Goal: Find specific page/section: Find specific page/section

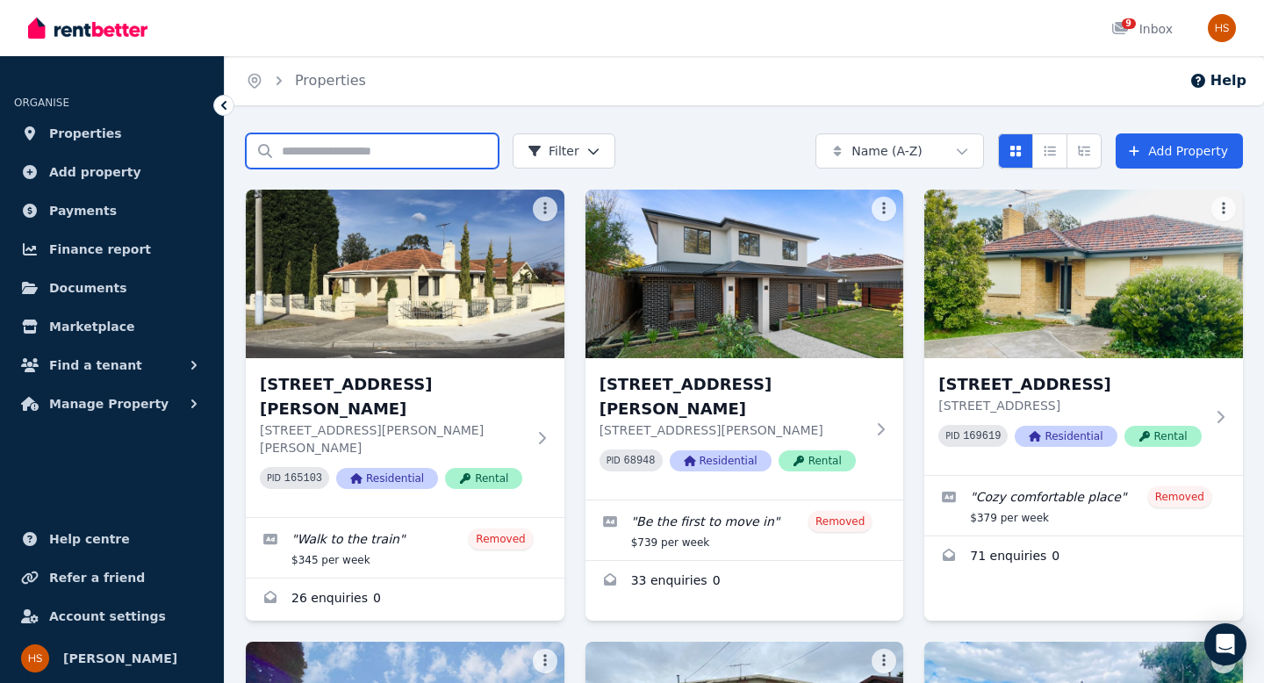
click at [341, 154] on input "Search properties" at bounding box center [372, 150] width 253 height 35
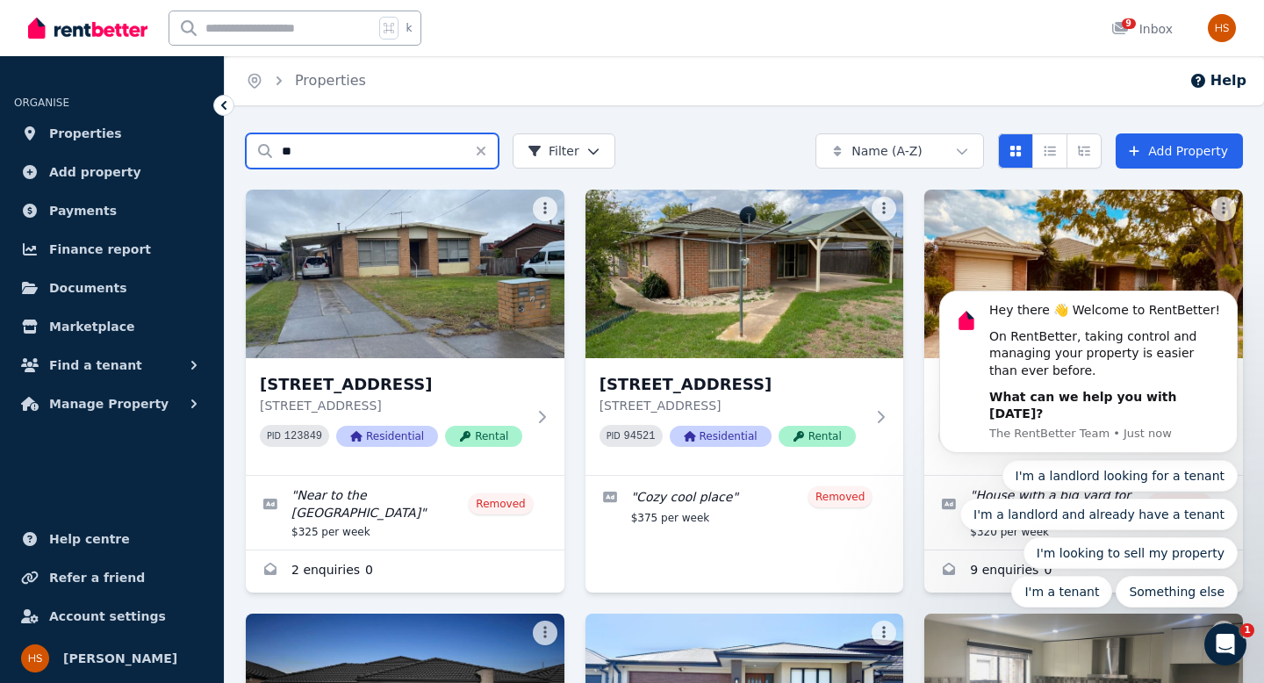
click at [315, 143] on input "**" at bounding box center [372, 150] width 253 height 35
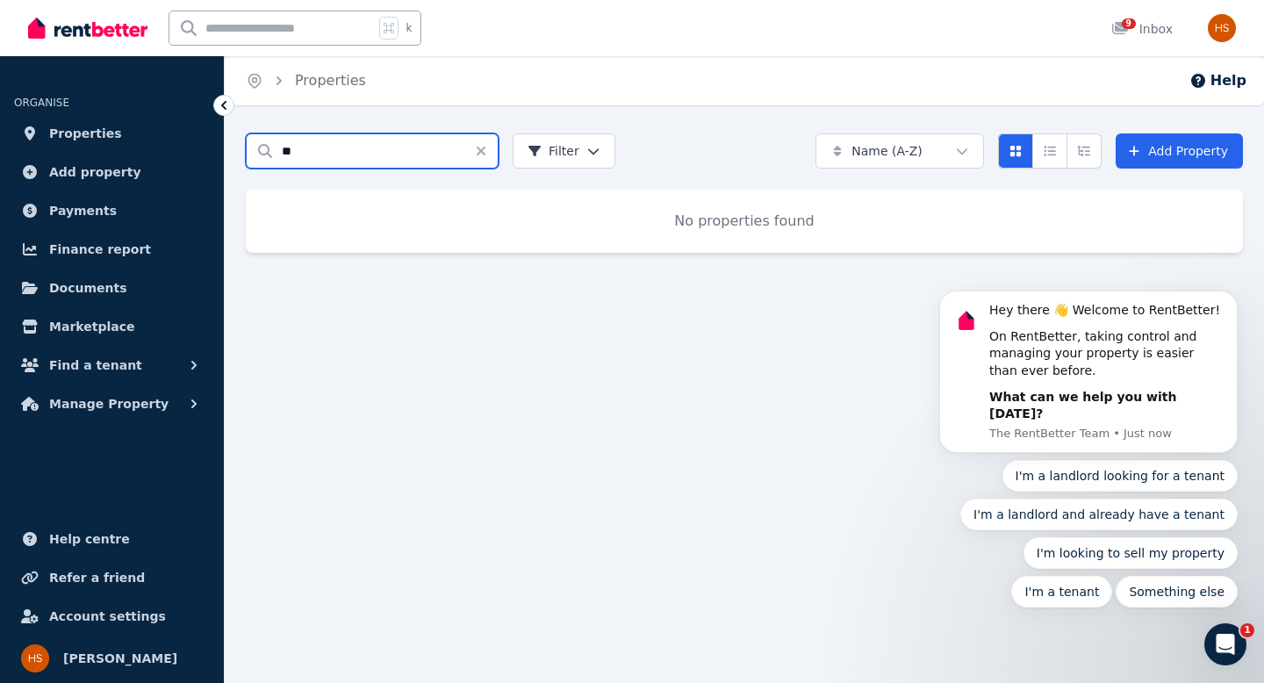
type input "*"
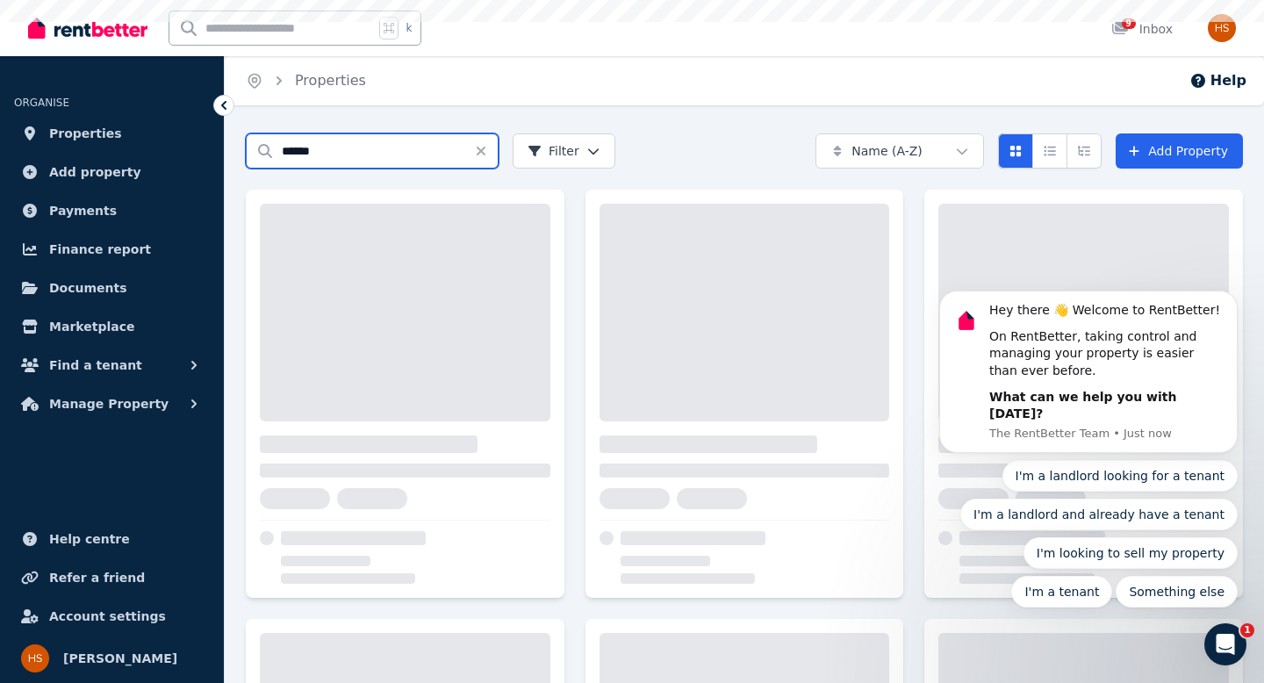
type input "******"
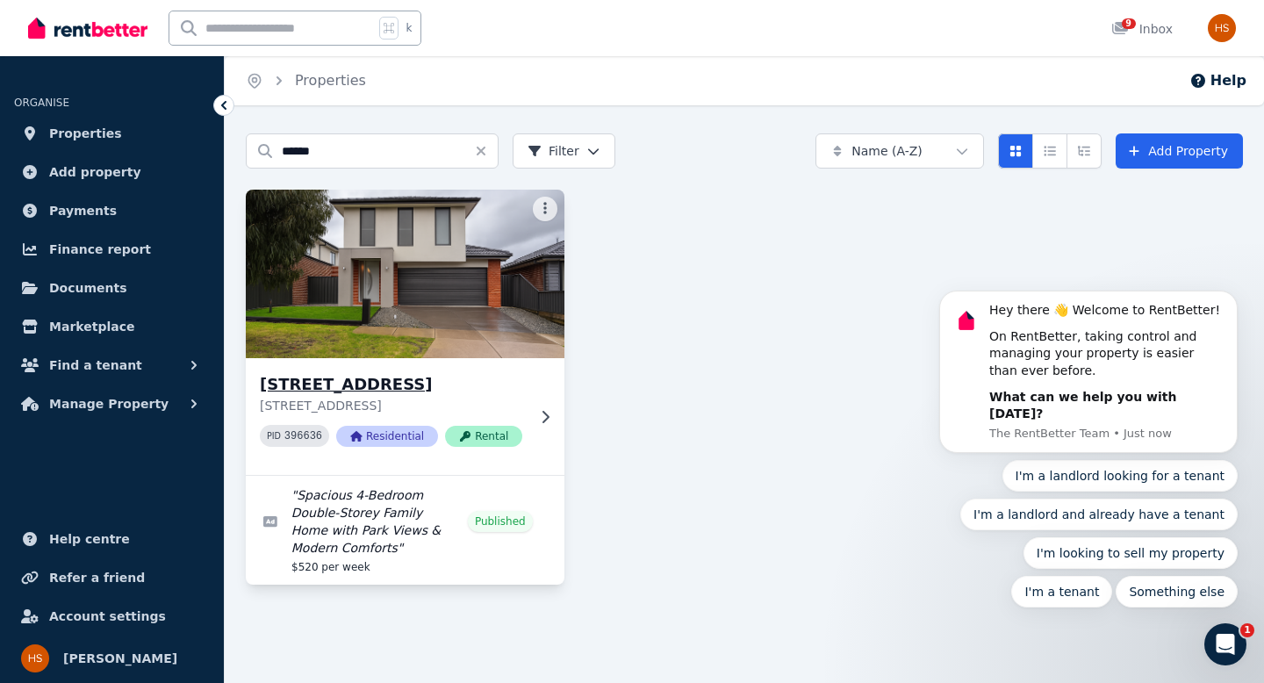
click at [378, 381] on h3 "[STREET_ADDRESS]" at bounding box center [393, 384] width 266 height 25
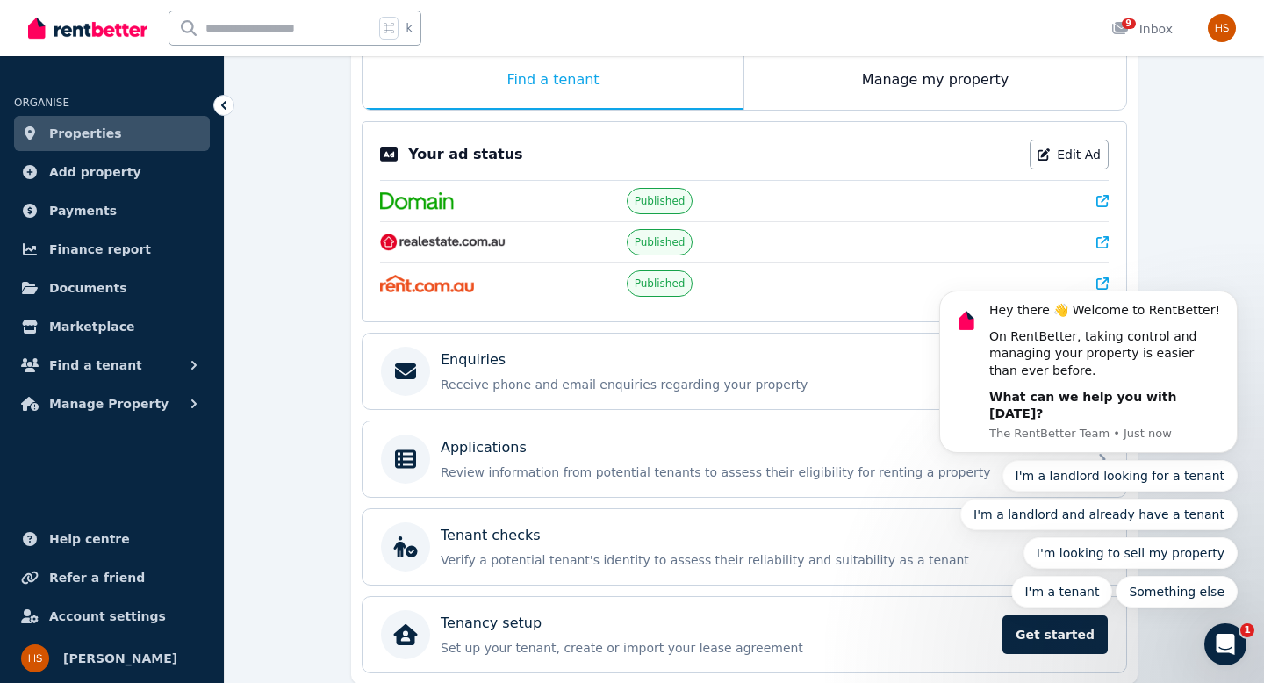
scroll to position [363, 0]
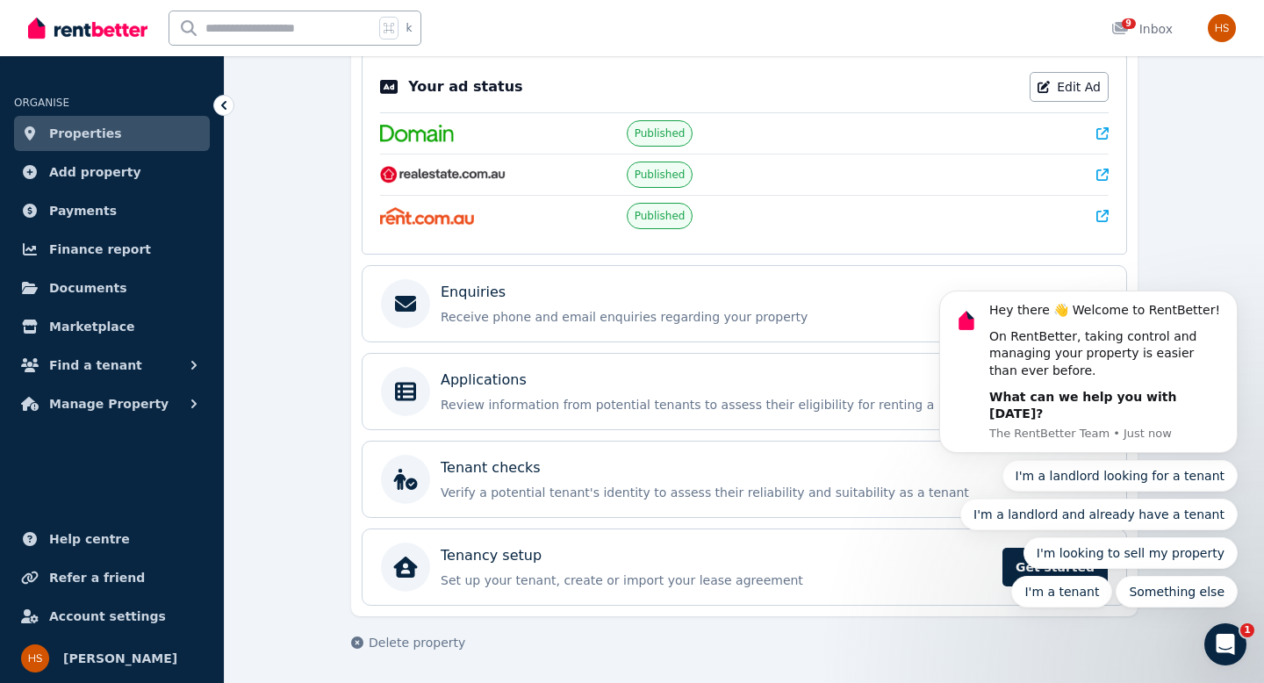
click at [1217, 646] on icon "Open Intercom Messenger" at bounding box center [1225, 644] width 29 height 29
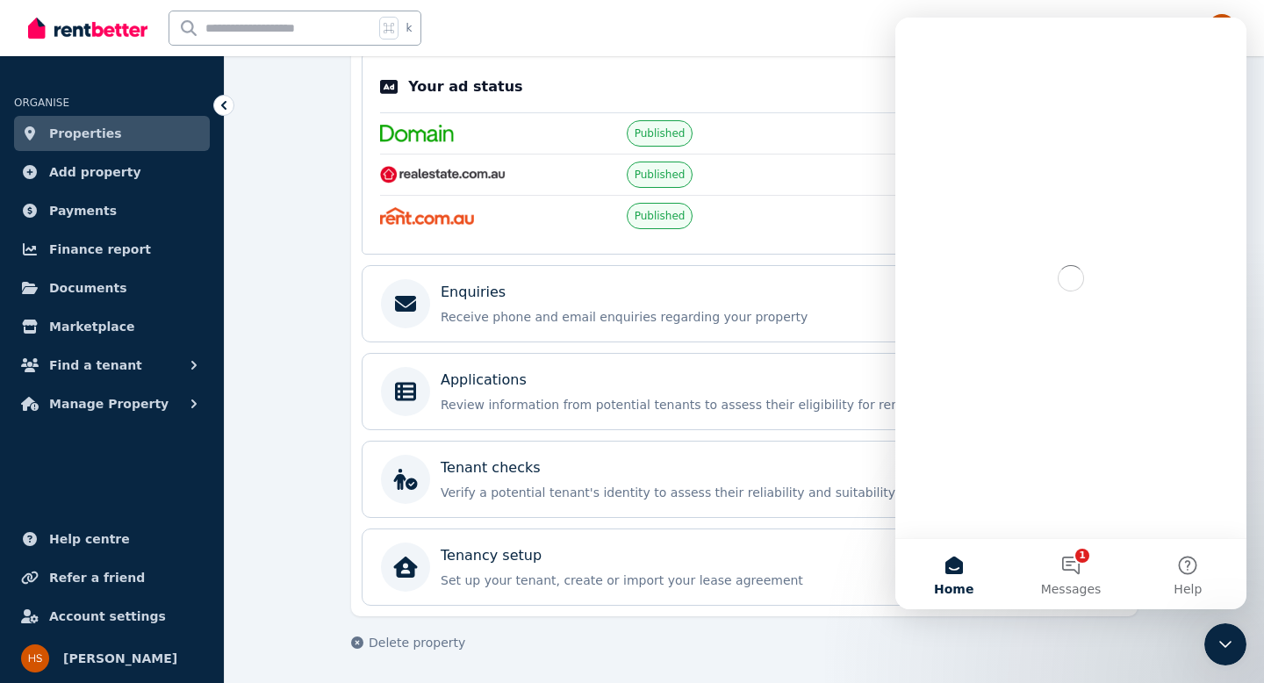
scroll to position [0, 0]
click at [1217, 646] on icon "Close Intercom Messenger" at bounding box center [1225, 644] width 21 height 21
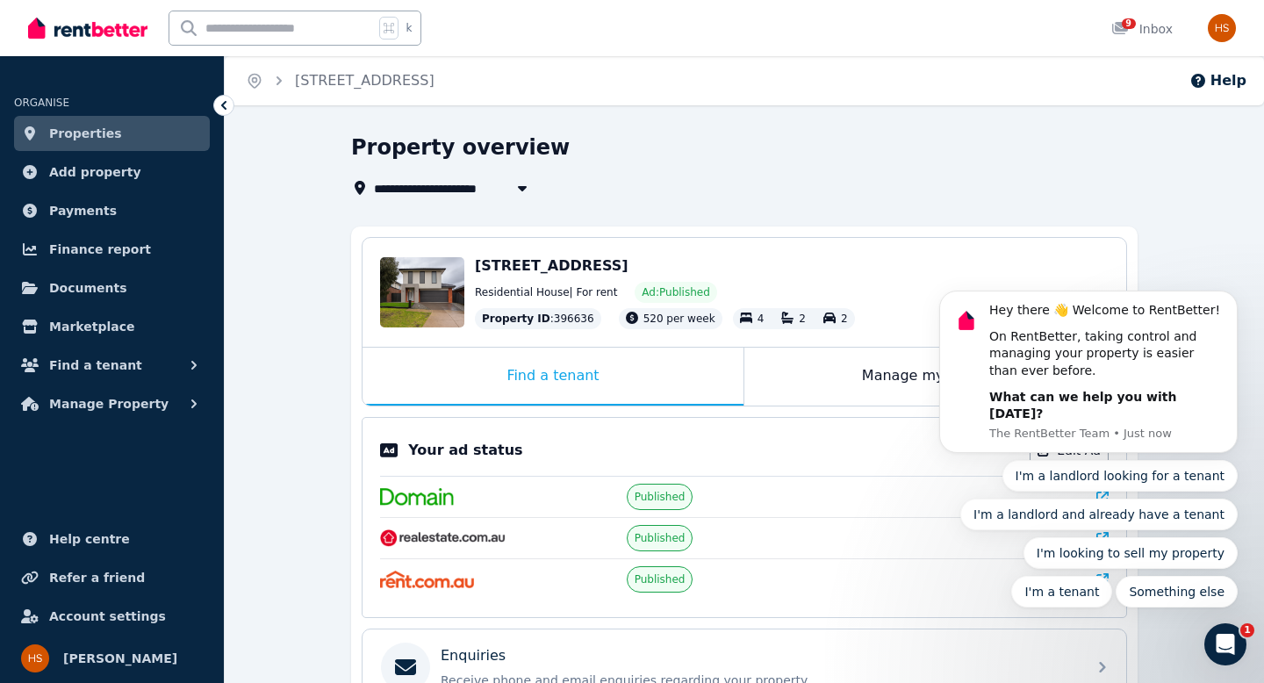
click at [1232, 649] on icon "Open Intercom Messenger" at bounding box center [1225, 644] width 29 height 29
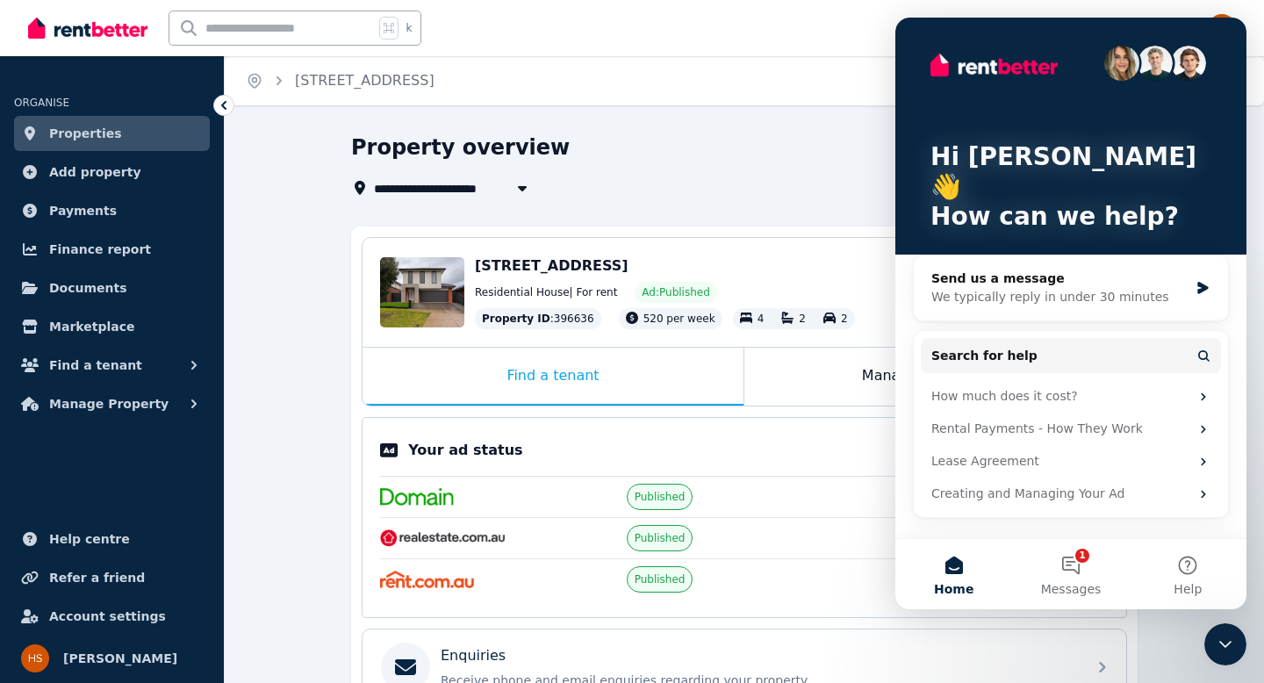
click at [1232, 649] on icon "Close Intercom Messenger" at bounding box center [1225, 644] width 21 height 21
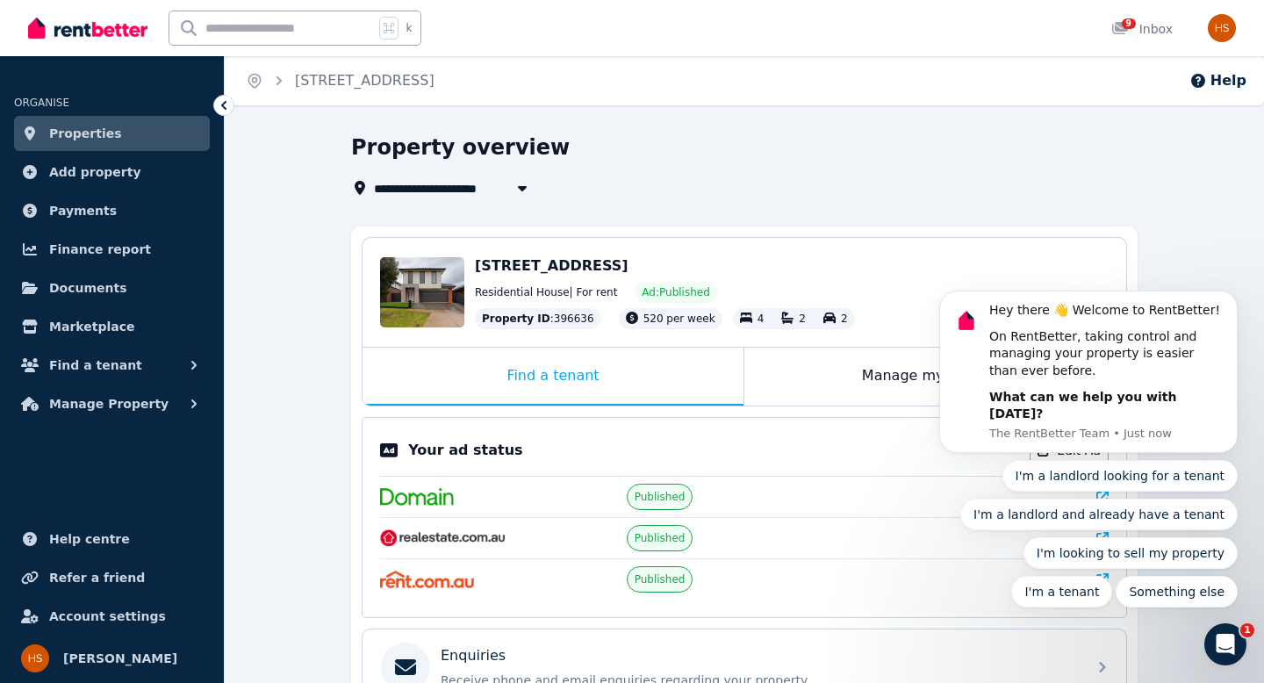
click at [1235, 643] on icon "Open Intercom Messenger" at bounding box center [1225, 644] width 29 height 29
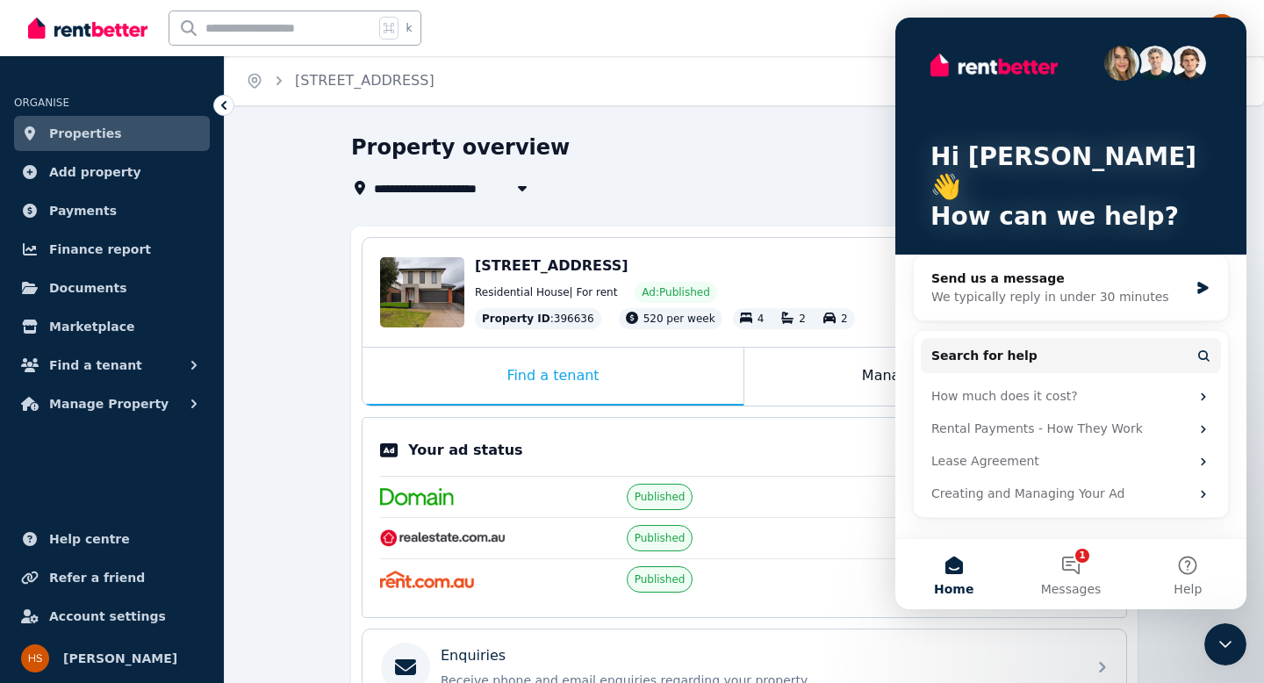
click at [1235, 643] on icon "Close Intercom Messenger" at bounding box center [1225, 644] width 21 height 21
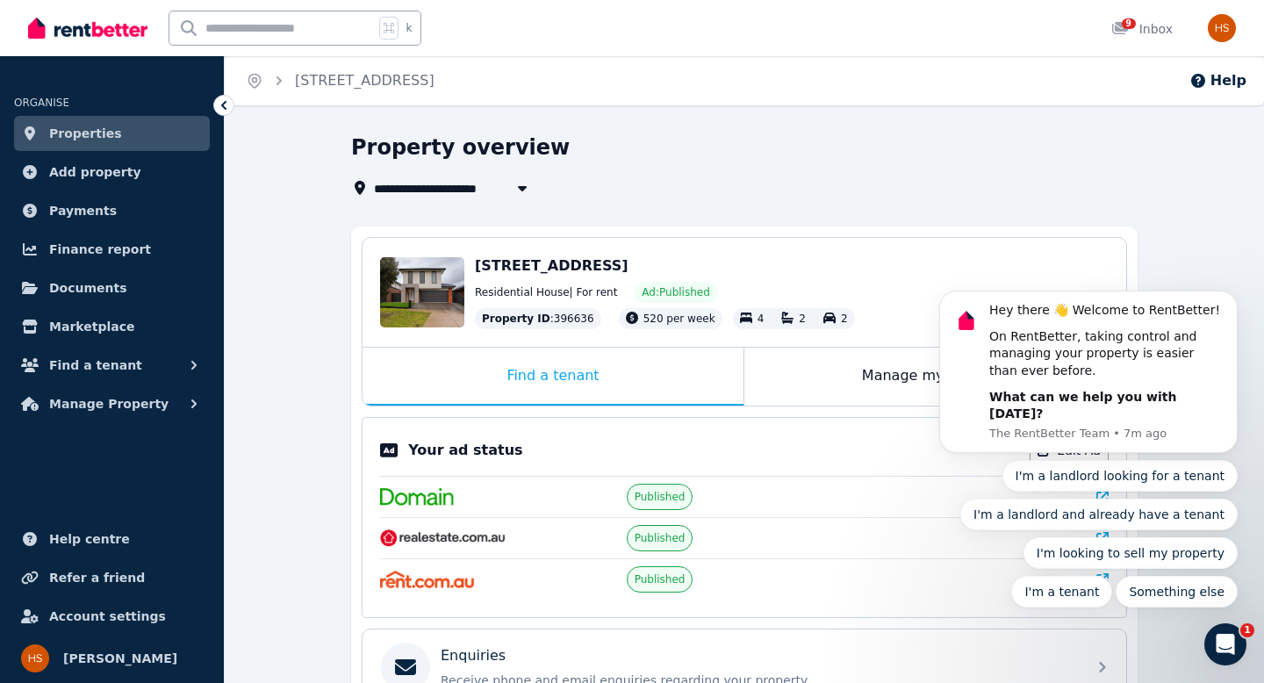
click at [1234, 638] on icon "Open Intercom Messenger" at bounding box center [1225, 644] width 29 height 29
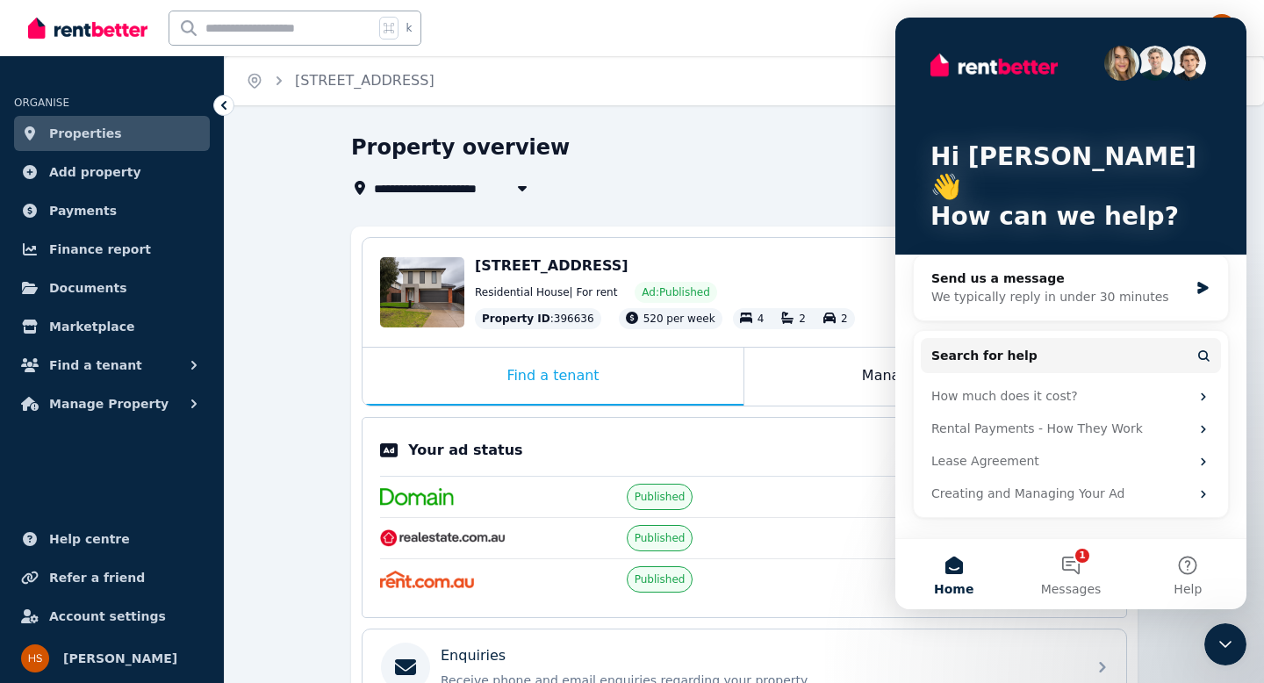
click at [1234, 638] on icon "Close Intercom Messenger" at bounding box center [1225, 644] width 21 height 21
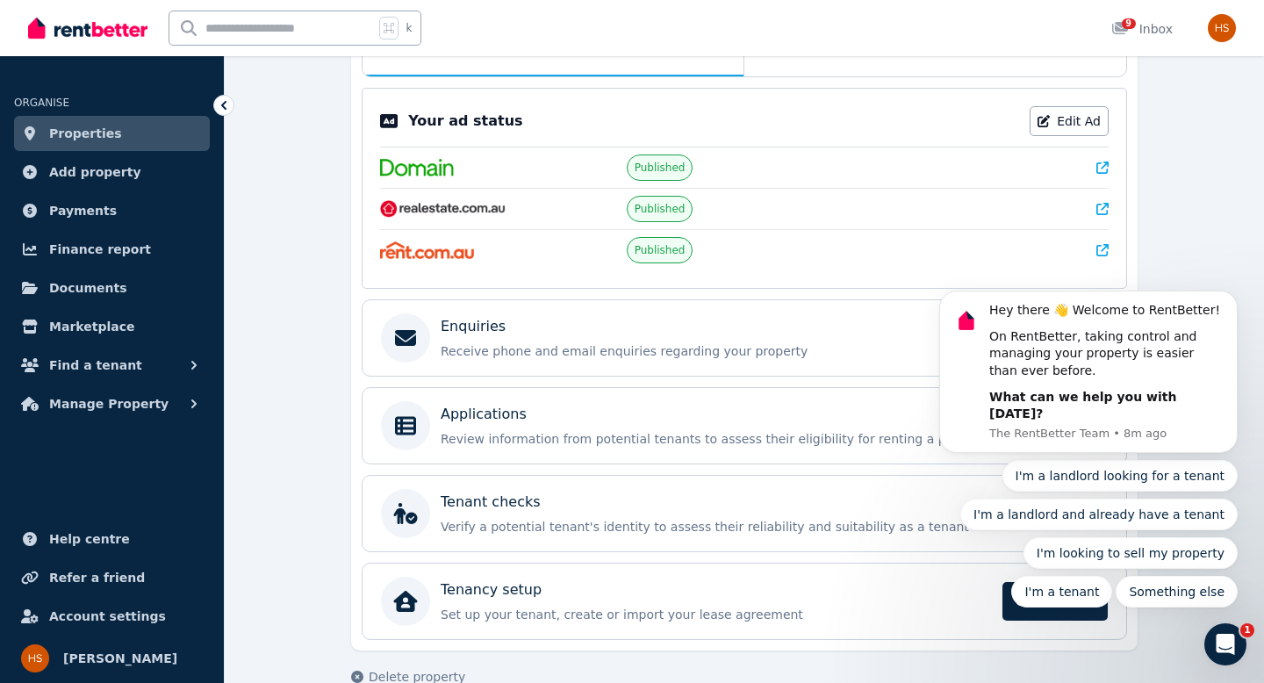
scroll to position [363, 0]
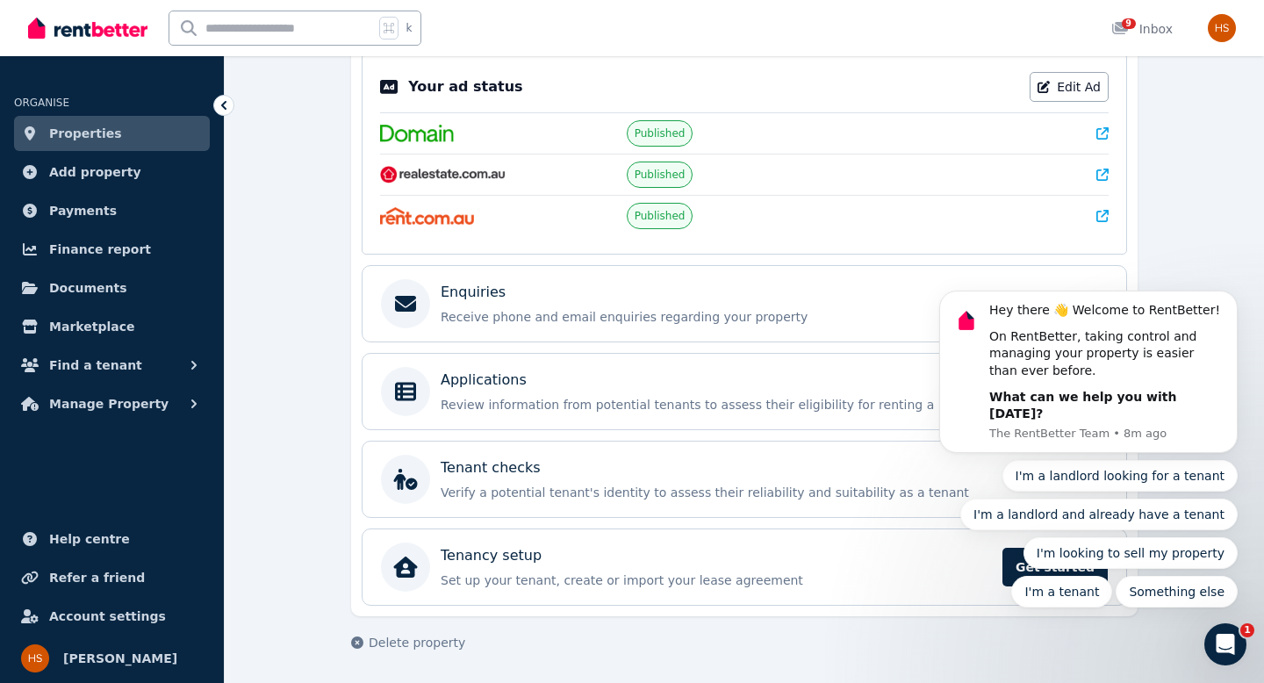
click at [1193, 246] on body "Hey there 👋 Welcome to RentBetter! On RentBetter, taking control and managing y…" at bounding box center [1088, 384] width 337 height 487
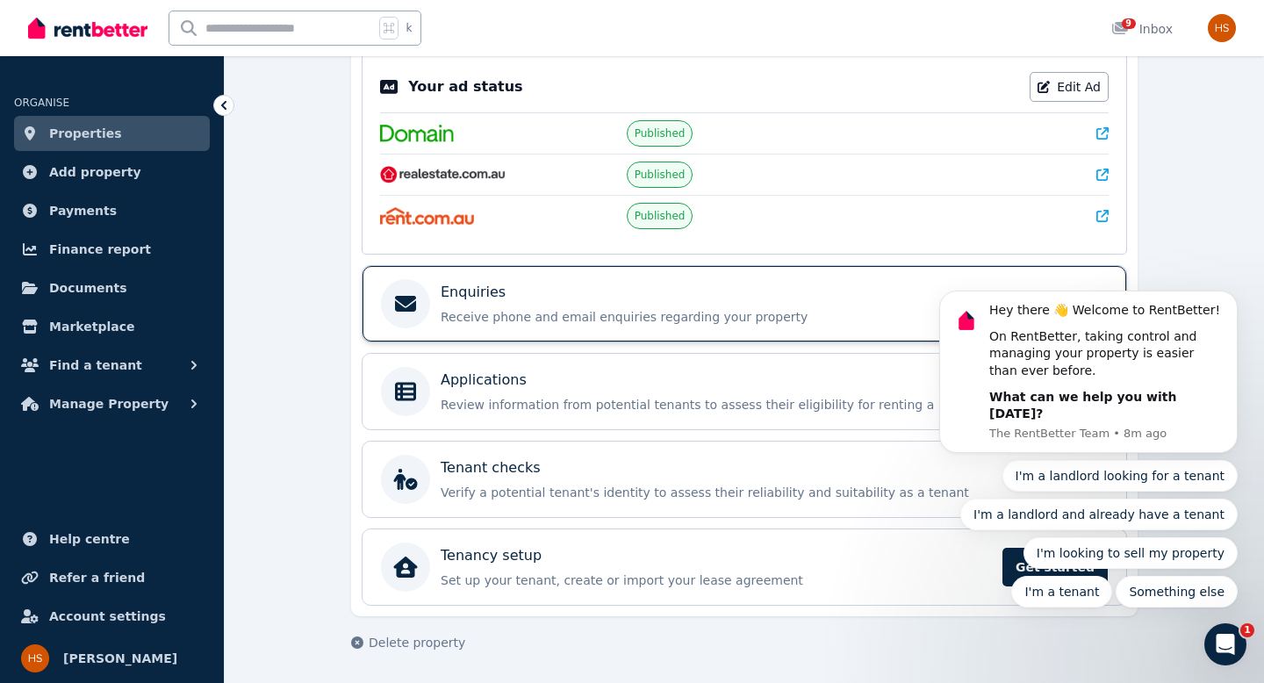
click at [694, 308] on p "Receive phone and email enquiries regarding your property" at bounding box center [759, 317] width 636 height 18
